Goal: Use online tool/utility: Utilize a website feature to perform a specific function

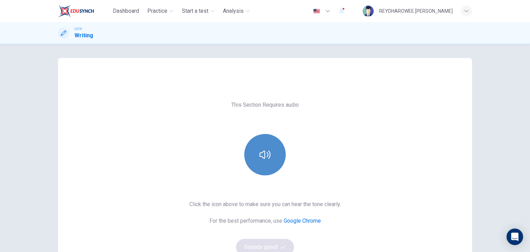
click at [259, 138] on button "button" at bounding box center [264, 154] width 41 height 41
click at [260, 139] on button "button" at bounding box center [264, 154] width 41 height 41
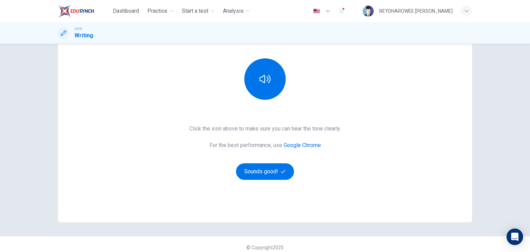
scroll to position [82, 0]
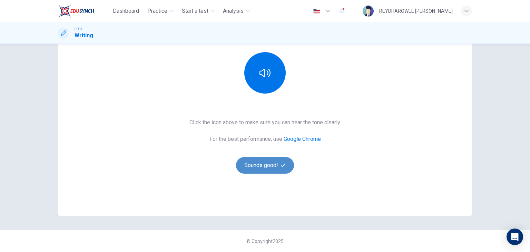
click at [274, 163] on button "Sounds good!" at bounding box center [265, 165] width 58 height 17
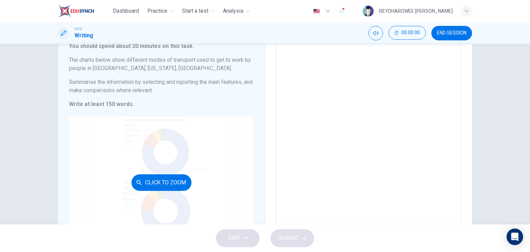
scroll to position [47, 0]
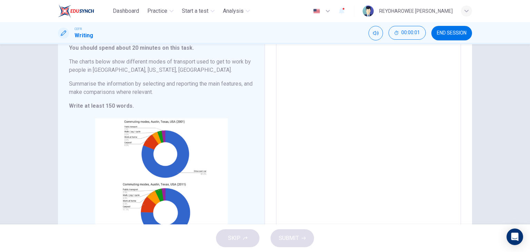
click at [338, 137] on textarea at bounding box center [368, 137] width 175 height 192
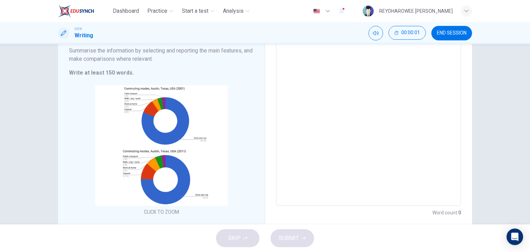
scroll to position [82, 0]
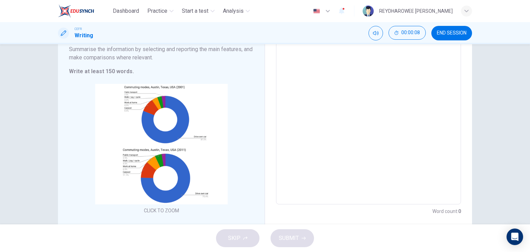
click at [461, 33] on span "END SESSION" at bounding box center [452, 33] width 30 height 6
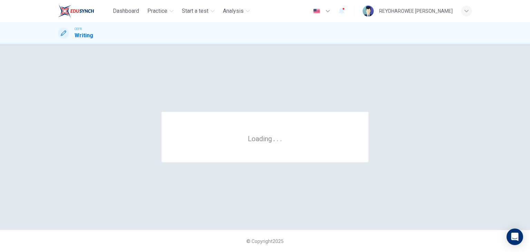
scroll to position [0, 0]
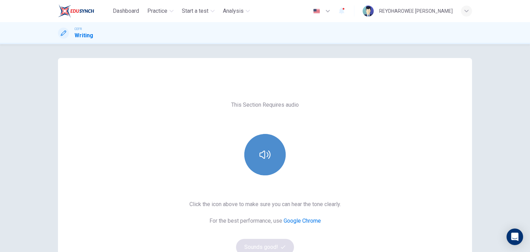
click at [266, 157] on icon "button" at bounding box center [264, 154] width 11 height 11
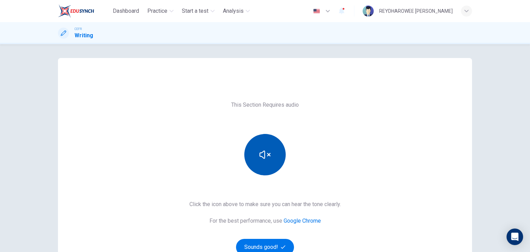
click at [268, 153] on icon "button" at bounding box center [264, 154] width 11 height 11
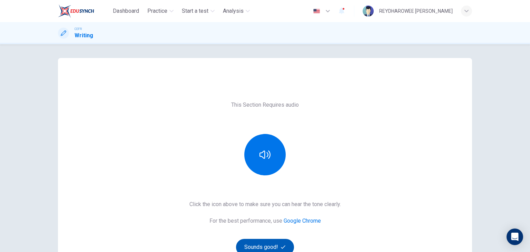
click at [273, 242] on button "Sounds good!" at bounding box center [265, 247] width 58 height 17
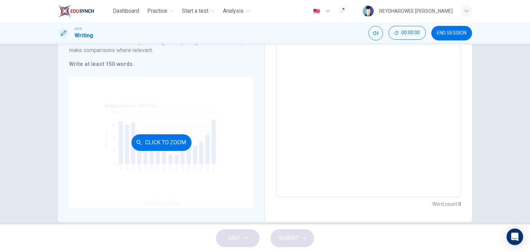
scroll to position [92, 0]
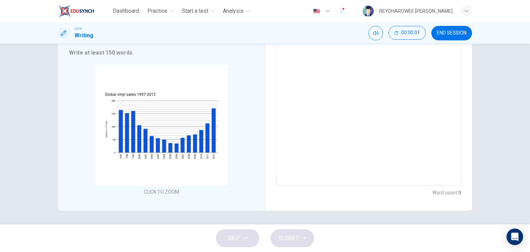
click at [304, 140] on textarea at bounding box center [368, 88] width 175 height 184
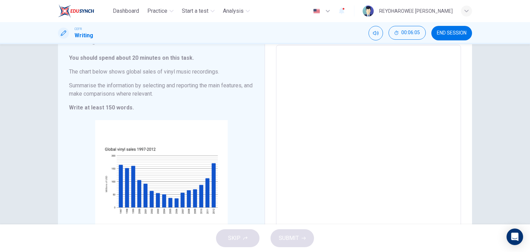
scroll to position [34, 0]
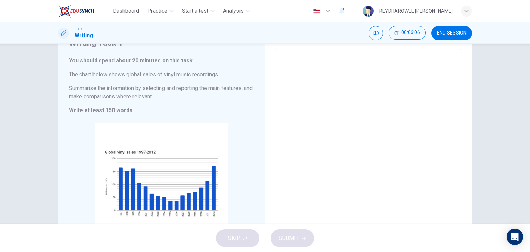
click at [302, 122] on textarea at bounding box center [368, 145] width 175 height 184
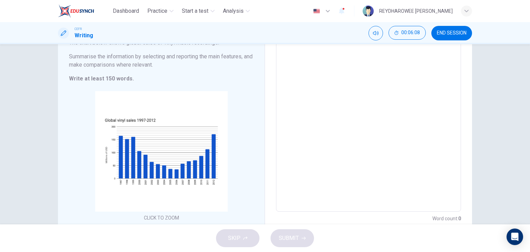
scroll to position [69, 0]
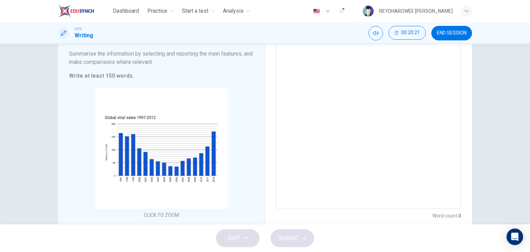
click at [454, 31] on span "END SESSION" at bounding box center [452, 33] width 30 height 6
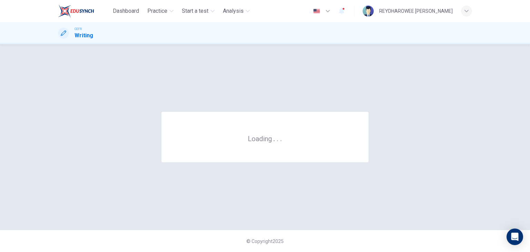
scroll to position [0, 0]
